Goal: Go to known website: Access a specific website the user already knows

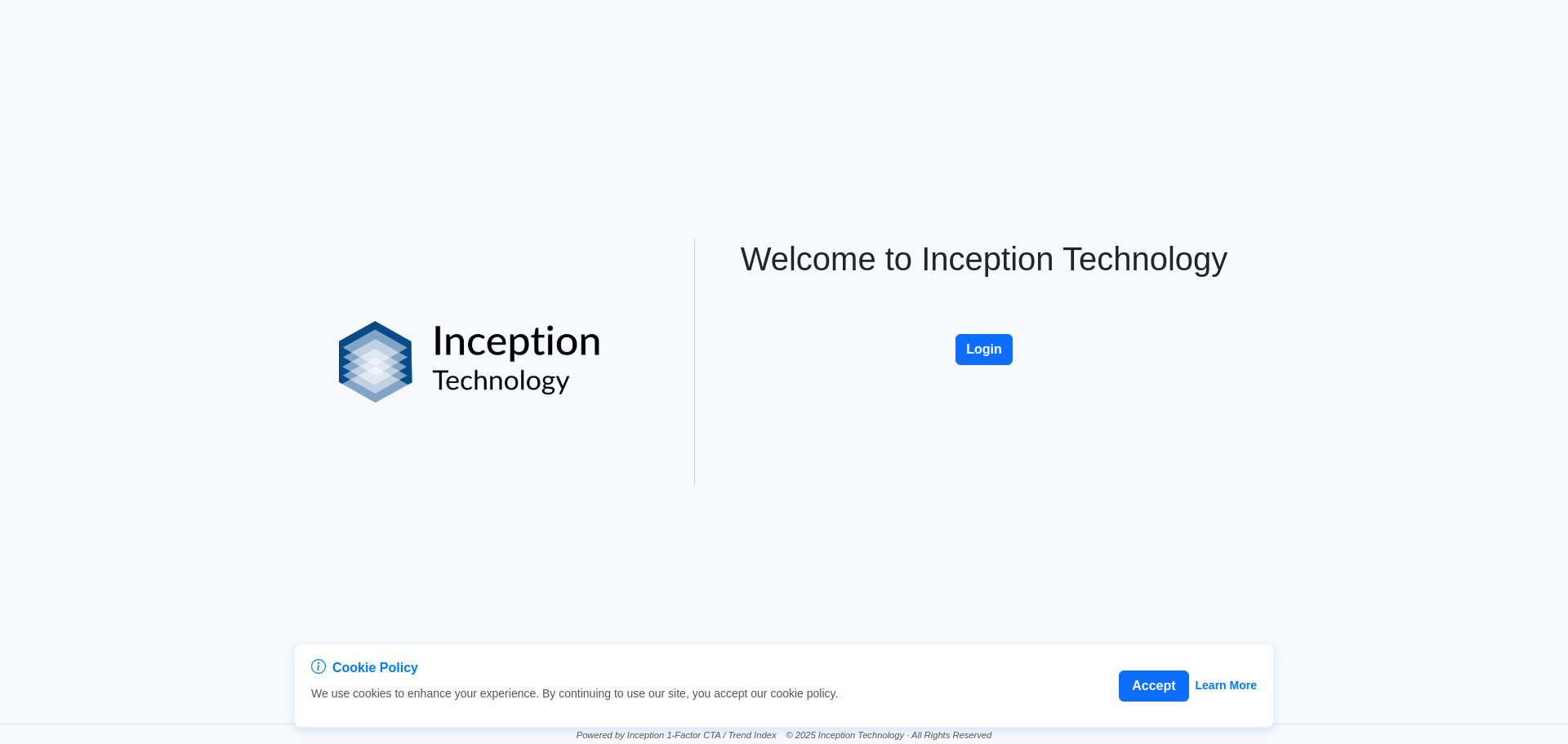
click at [940, 318] on div "Welcome to Inception Technology Login" at bounding box center [984, 361] width 539 height 245
click at [953, 338] on div "Welcome to Inception Technology Login" at bounding box center [984, 361] width 539 height 245
click at [969, 347] on button "Login" at bounding box center [984, 350] width 58 height 31
